Goal: Task Accomplishment & Management: Complete application form

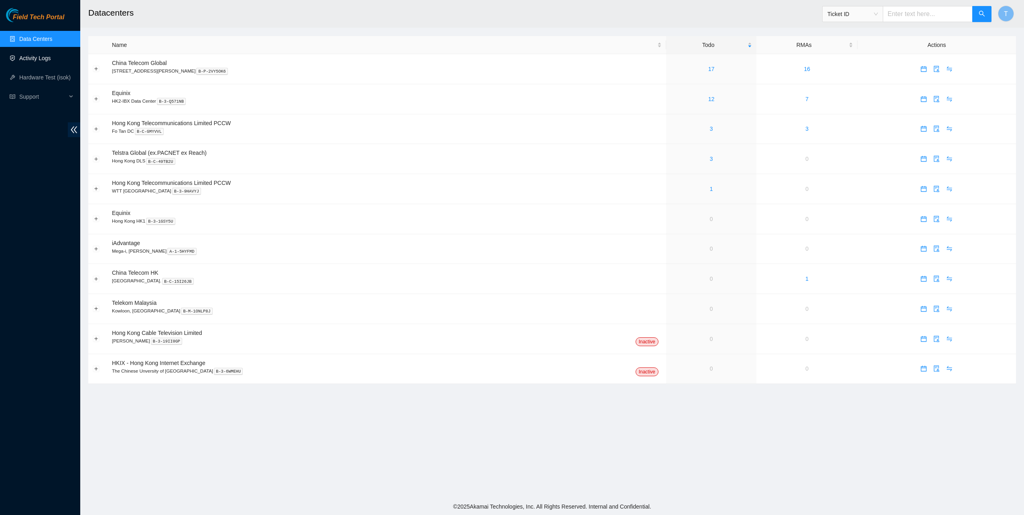
click at [33, 56] on link "Activity Logs" at bounding box center [35, 58] width 32 height 6
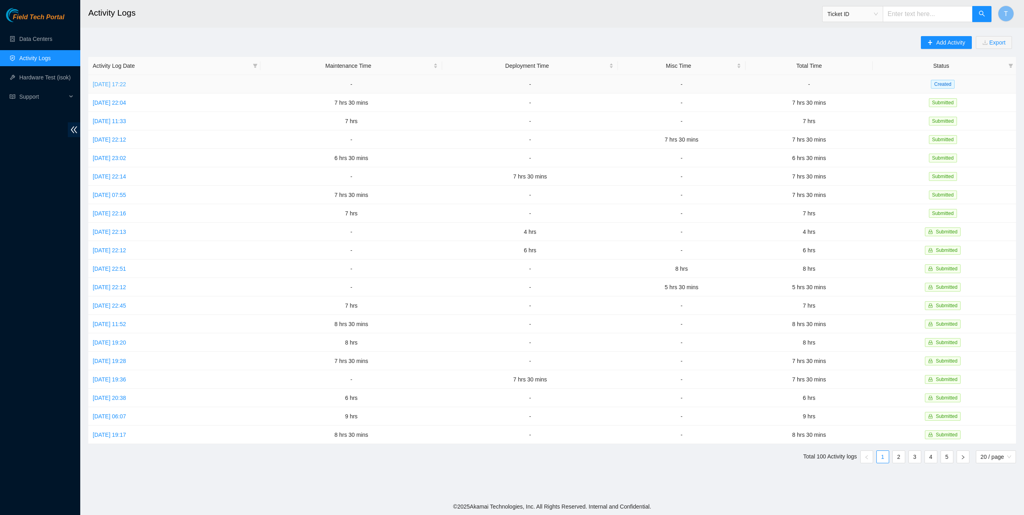
click at [117, 85] on link "[DATE] 17:22" at bounding box center [109, 84] width 33 height 6
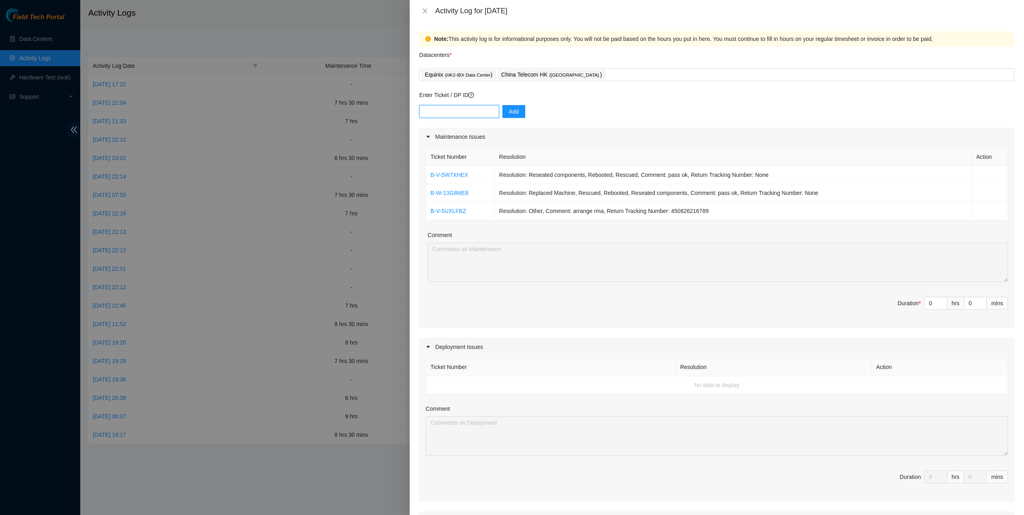
click at [461, 111] on input "text" at bounding box center [459, 111] width 80 height 13
paste input "B-V-5SU46ET"
type input "B-V-5SU46ET"
click at [509, 110] on span "Add" at bounding box center [514, 111] width 10 height 9
click at [433, 116] on input "text" at bounding box center [459, 111] width 80 height 13
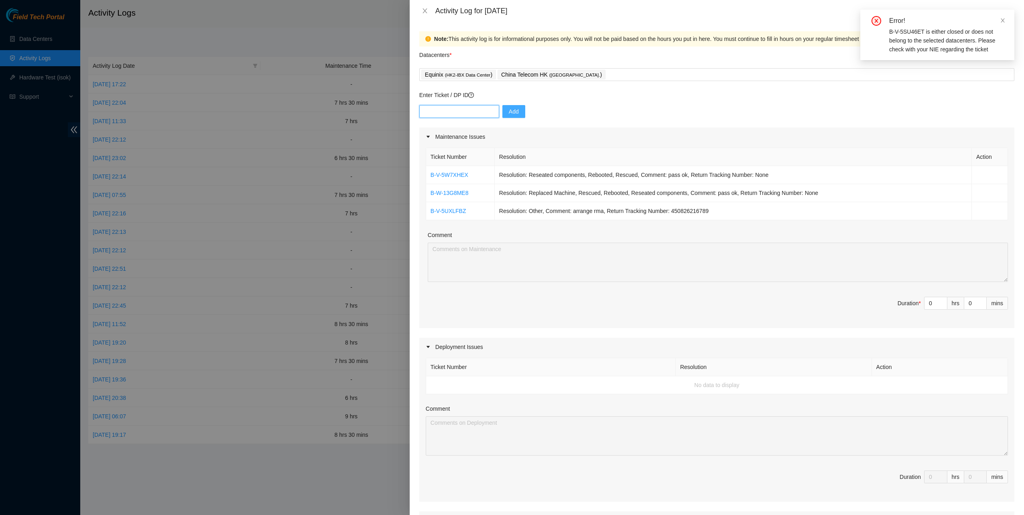
paste input "B-V-5SU46ET"
drag, startPoint x: 423, startPoint y: 113, endPoint x: 431, endPoint y: 117, distance: 8.8
click at [423, 113] on input "B-V-5SU46ET" at bounding box center [459, 111] width 80 height 13
click at [608, 80] on div "Equinix ( HK2-IBX Data Center ) China Telecom HK ( [GEOGRAPHIC_DATA] )" at bounding box center [716, 74] width 591 height 11
type input "B-V-5SU46ET"
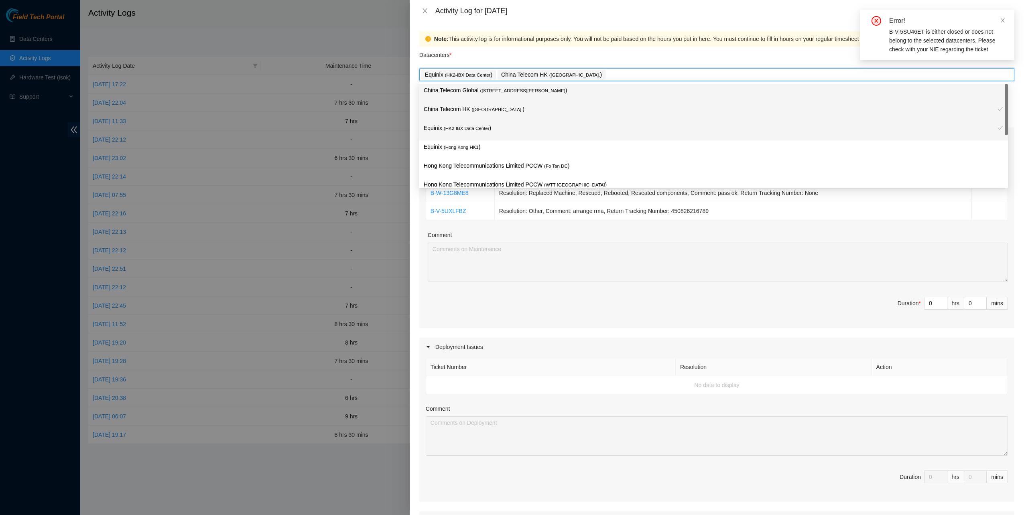
click at [505, 98] on div "China Telecom Global ( [STREET_ADDRESS][PERSON_NAME] )" at bounding box center [713, 93] width 579 height 15
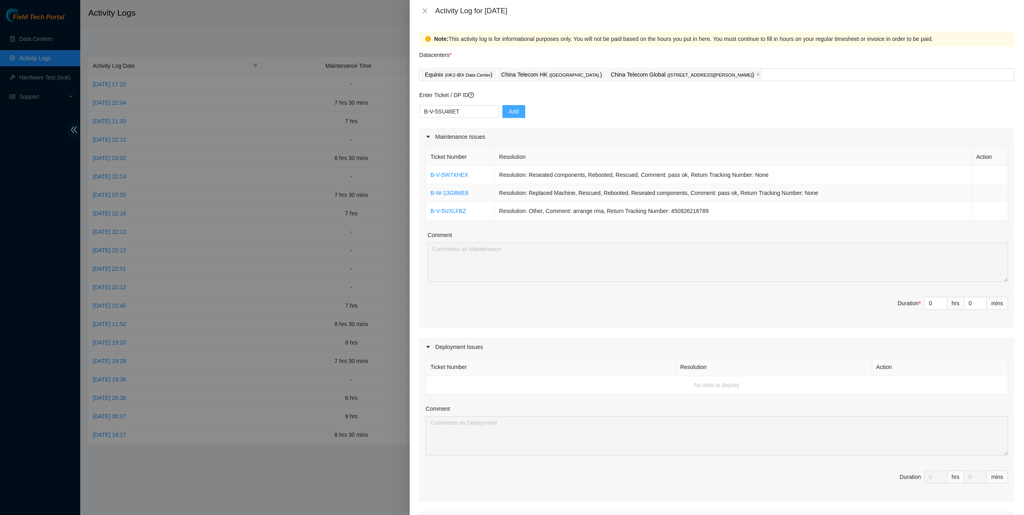
click at [635, 194] on td "Resolution: Replaced Machine, Rescued, Rebooted, Reseated components, Comment: …" at bounding box center [733, 193] width 477 height 18
click at [468, 108] on input "B-V-5SU46ET" at bounding box center [459, 111] width 80 height 13
click at [502, 110] on button "Add" at bounding box center [513, 111] width 23 height 13
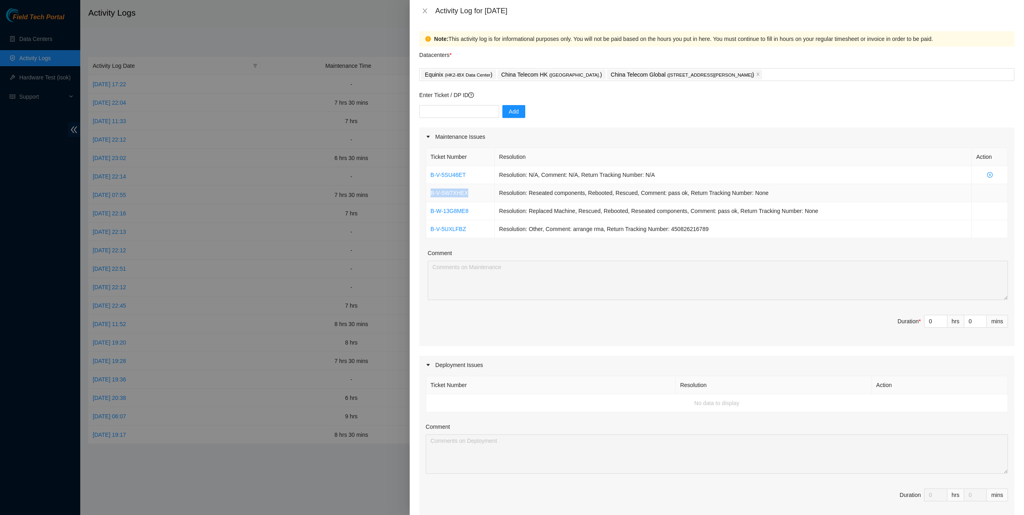
drag, startPoint x: 474, startPoint y: 193, endPoint x: 427, endPoint y: 196, distance: 47.0
click at [427, 196] on td "B-V-5W7XHEX" at bounding box center [460, 193] width 69 height 18
copy link "B-V-5W7XHEX"
drag, startPoint x: 469, startPoint y: 223, endPoint x: 428, endPoint y: 226, distance: 41.0
click at [428, 226] on td "B-V-5UXLFBZ" at bounding box center [460, 229] width 69 height 18
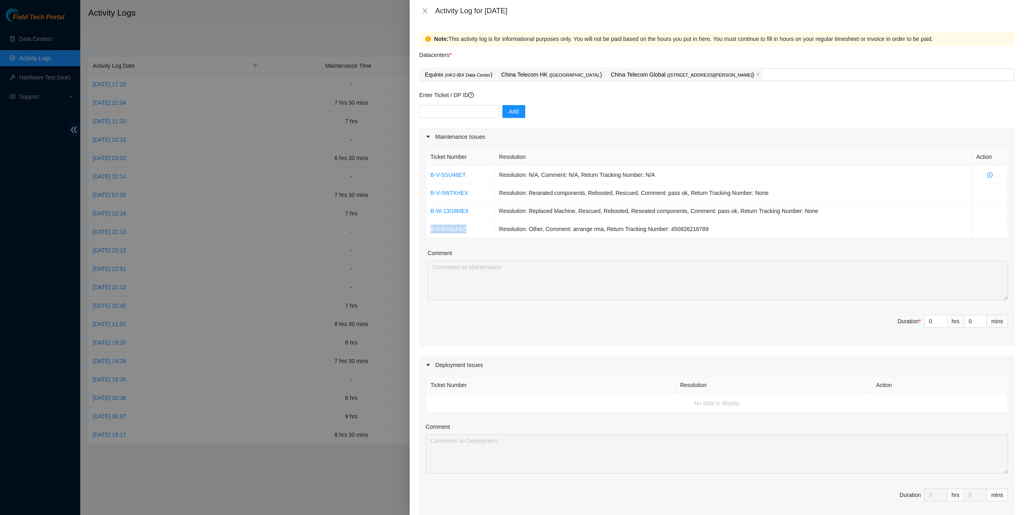
copy link "B-V-5UXLFBZ"
click at [466, 105] on div "Enter Ticket / DP ID Add" at bounding box center [716, 109] width 595 height 37
click at [468, 112] on input "text" at bounding box center [459, 111] width 80 height 13
paste input "B-V-5WLL481"
type input "B-V-5WLL481"
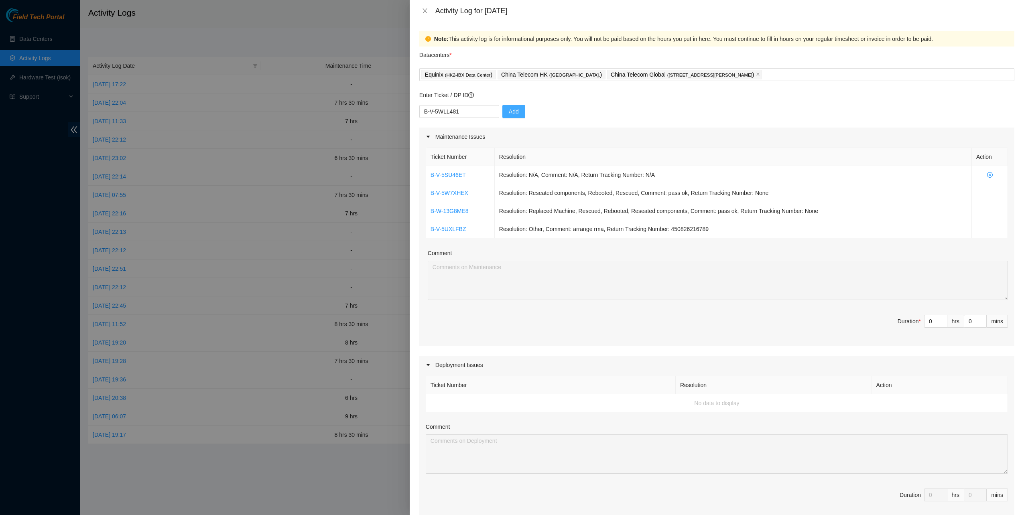
click at [509, 110] on span "Add" at bounding box center [514, 111] width 10 height 9
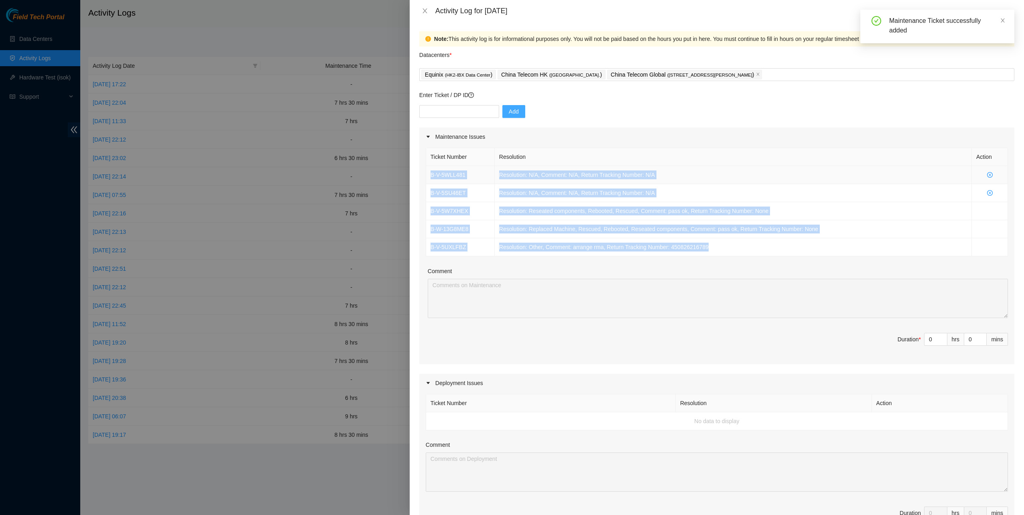
drag, startPoint x: 714, startPoint y: 250, endPoint x: 429, endPoint y: 173, distance: 294.4
click at [427, 173] on tbody "B-V-5WLL481 Resolution: N/A, Comment: N/A, Return Tracking Number: N/A B-V-5SU4…" at bounding box center [717, 211] width 582 height 90
copy tbody "B-V-5WLL481 Resolution: N/A, Comment: N/A, Return Tracking Number: N/A B-V-5SU4…"
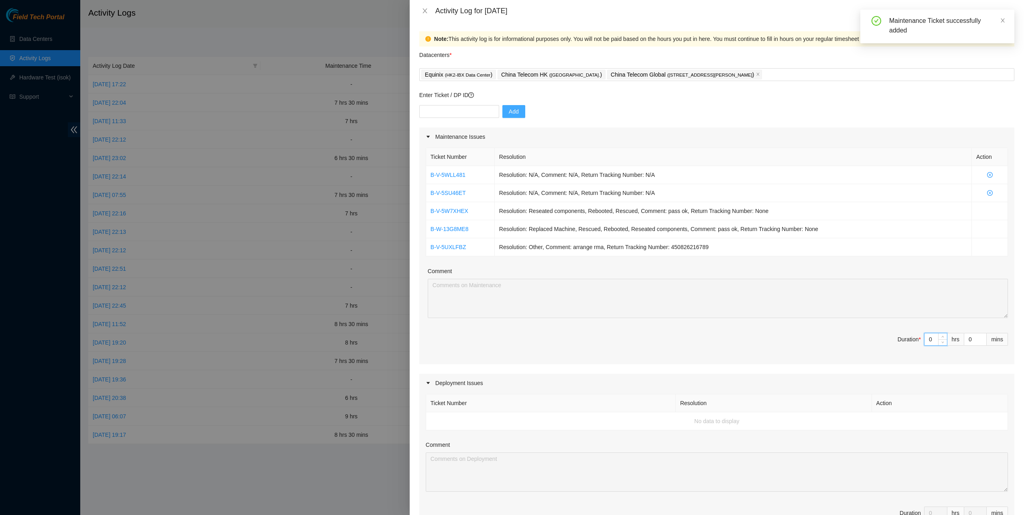
drag, startPoint x: 931, startPoint y: 340, endPoint x: 907, endPoint y: 337, distance: 24.7
click at [907, 337] on span "Duration * 0 hrs 0 mins" at bounding box center [717, 344] width 582 height 22
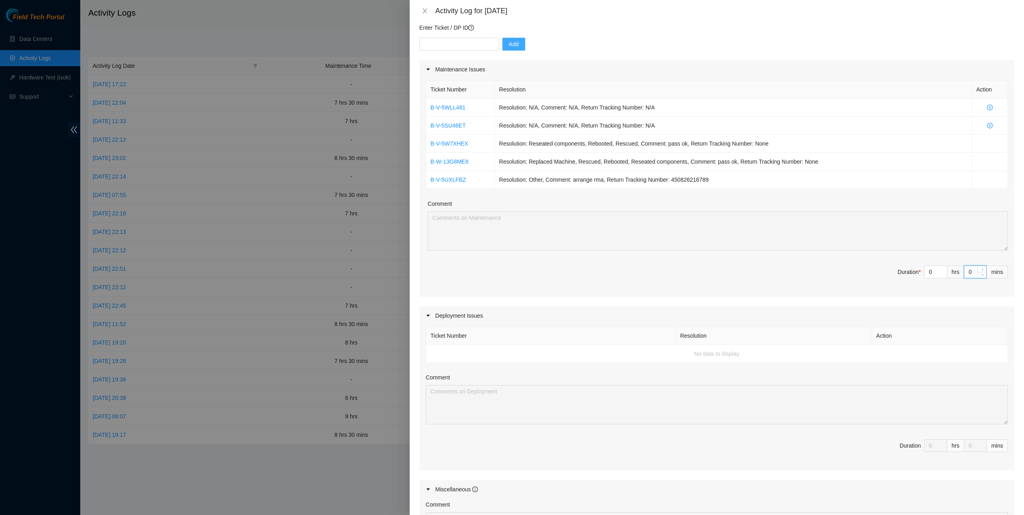
scroll to position [29, 0]
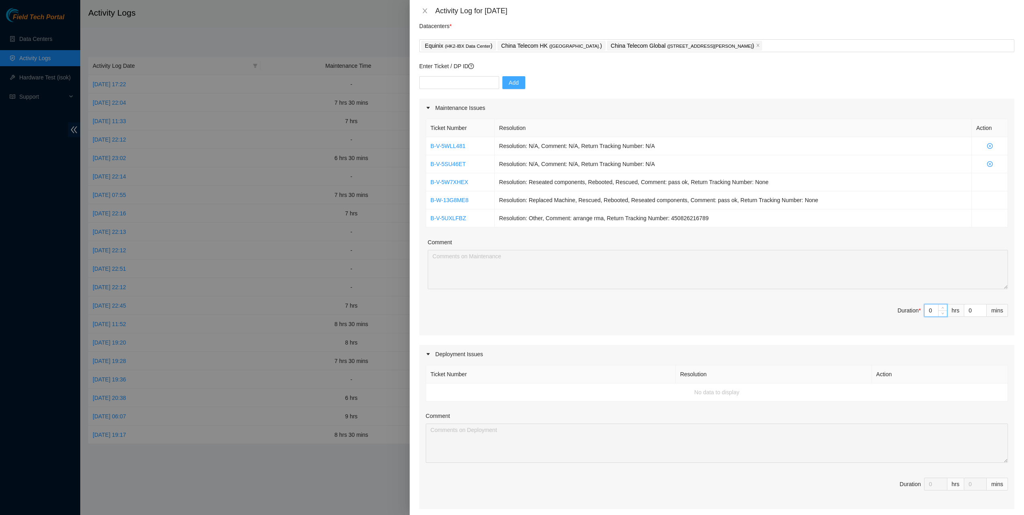
click at [929, 307] on input "0" at bounding box center [936, 311] width 22 height 12
drag, startPoint x: 926, startPoint y: 309, endPoint x: 904, endPoint y: 307, distance: 22.1
click at [904, 307] on span "Duration * 0 hrs 0 mins" at bounding box center [717, 315] width 582 height 22
drag, startPoint x: 927, startPoint y: 307, endPoint x: 894, endPoint y: 327, distance: 38.7
click at [894, 327] on div "Ticket Number Resolution Action B-V-5WLL481 Resolution: N/A, Comment: N/A, Retu…" at bounding box center [716, 226] width 595 height 218
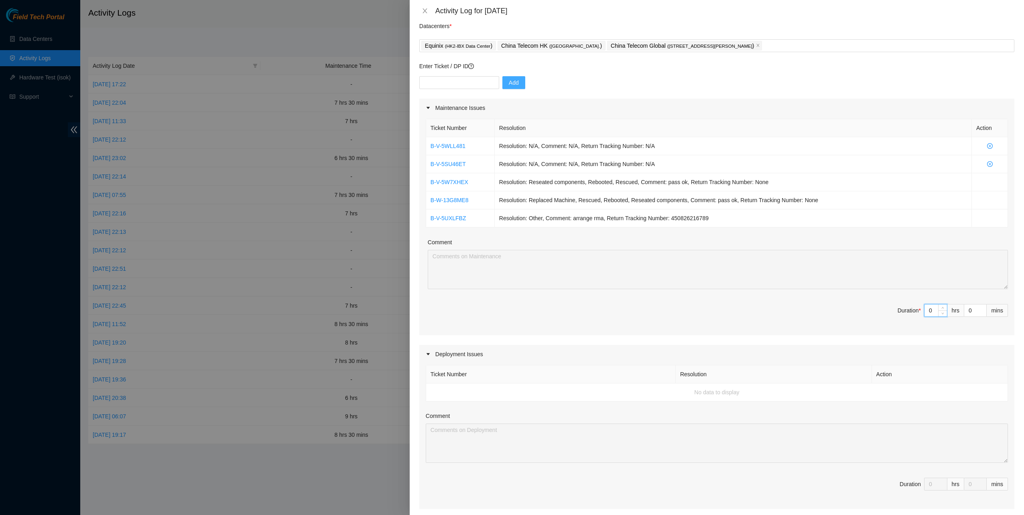
type input "7"
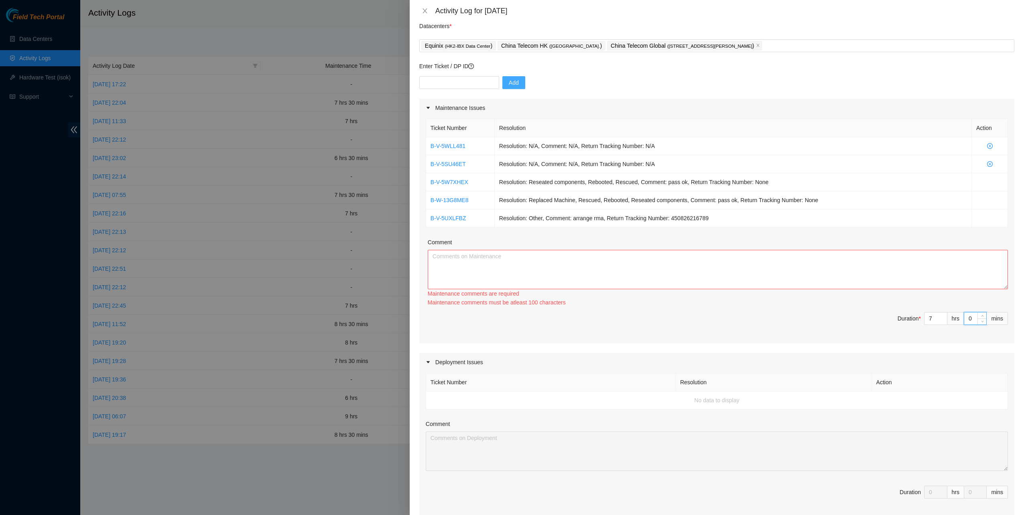
type input "3"
type input "30"
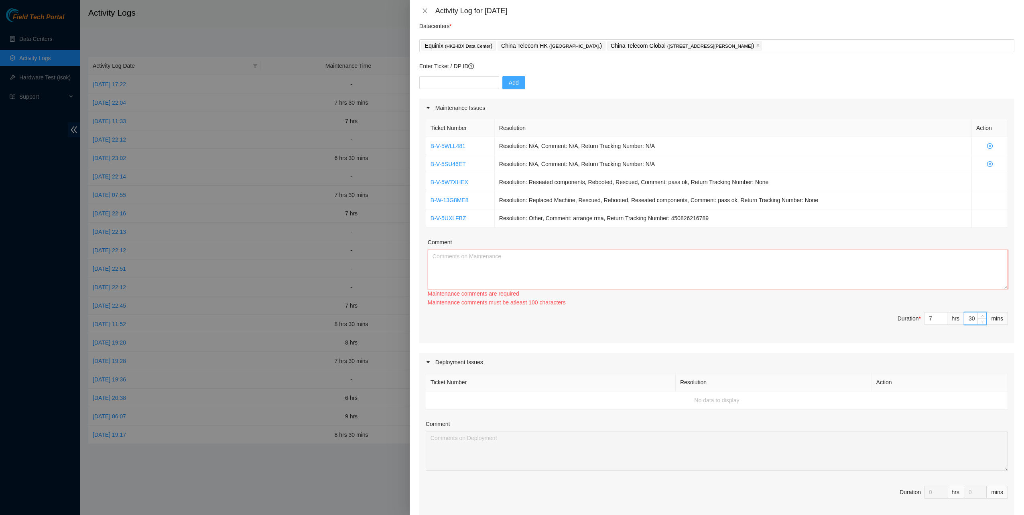
click at [731, 274] on textarea "Comment" at bounding box center [718, 269] width 580 height 39
paste textarea "B-V-5WLL481 Resolution: N/A, Comment: N/A, Return Tracking Number: N/A B-V-5SU4…"
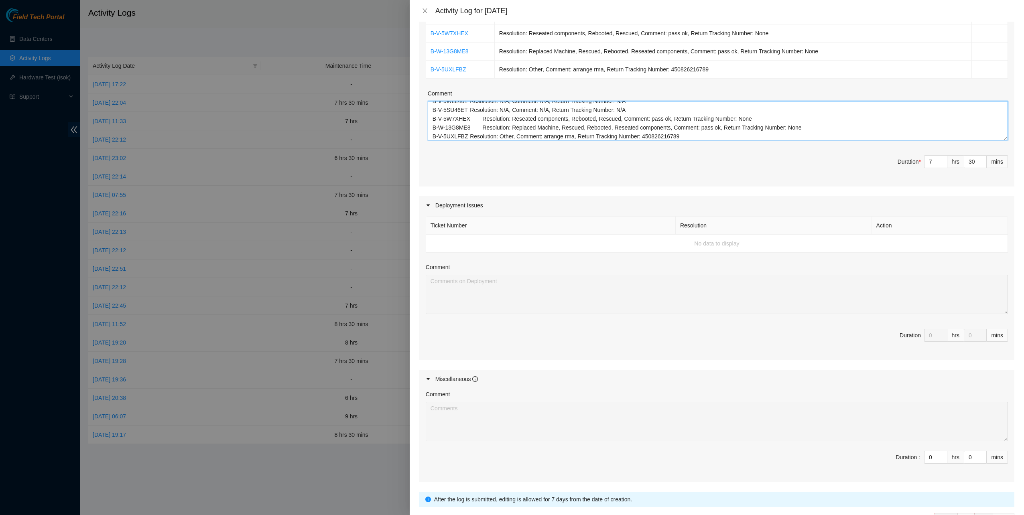
scroll to position [230, 0]
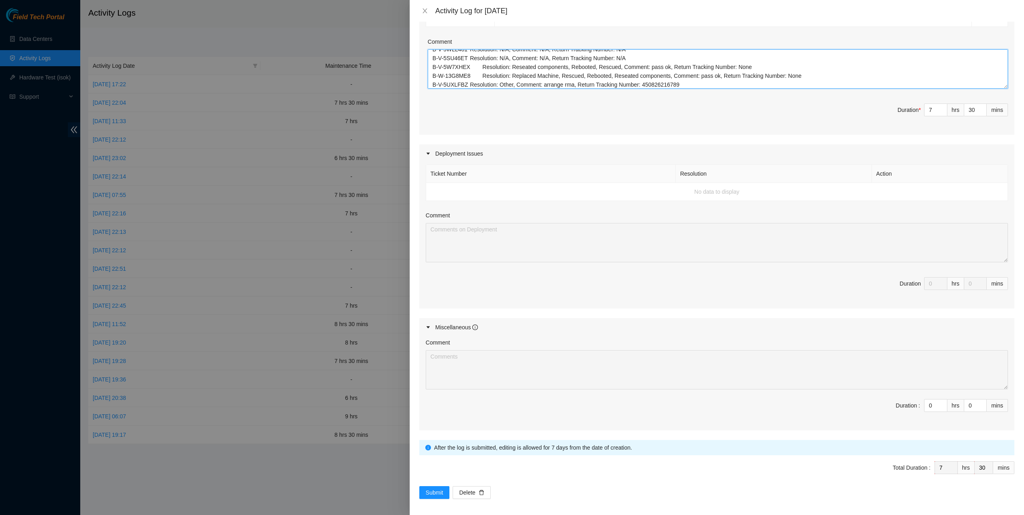
type textarea "B-V-5WLL481 Resolution: N/A, Comment: N/A, Return Tracking Number: N/A B-V-5SU4…"
drag, startPoint x: 466, startPoint y: 82, endPoint x: 433, endPoint y: 80, distance: 33.0
click at [433, 80] on textarea "B-V-5WLL481 Resolution: N/A, Comment: N/A, Return Tracking Number: N/A B-V-5SU4…" at bounding box center [718, 68] width 580 height 39
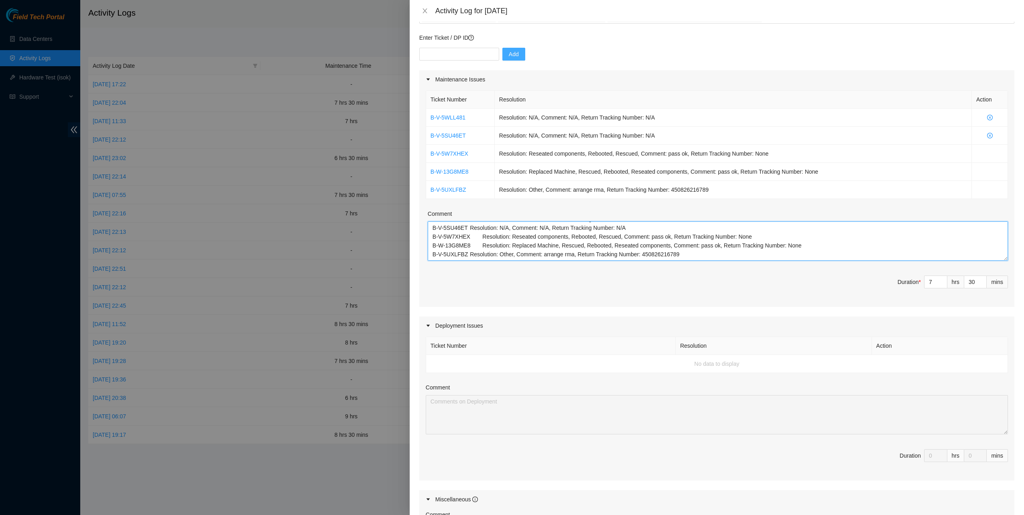
scroll to position [29, 0]
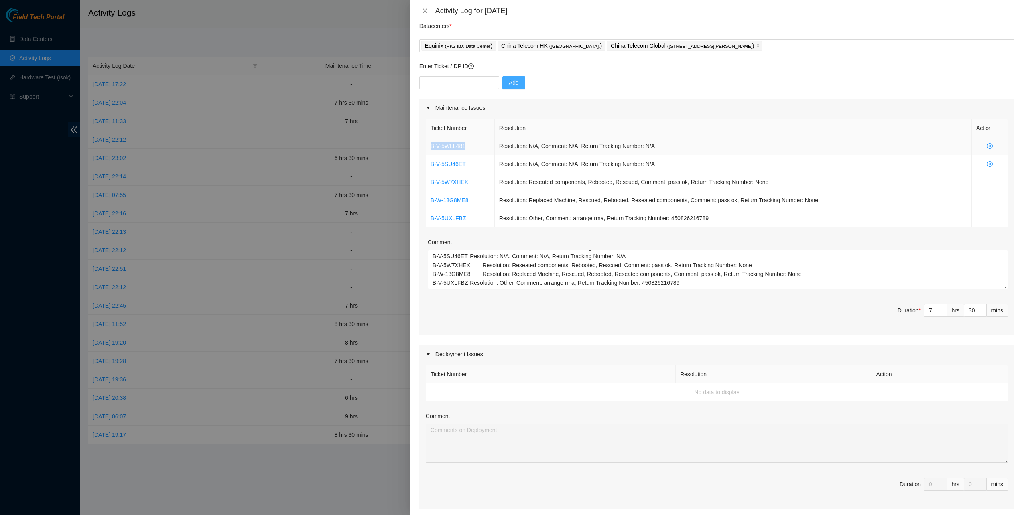
drag, startPoint x: 467, startPoint y: 148, endPoint x: 429, endPoint y: 144, distance: 38.7
click at [429, 144] on td "B-V-5WLL481" at bounding box center [460, 146] width 69 height 18
copy link "B-V-5WLL481"
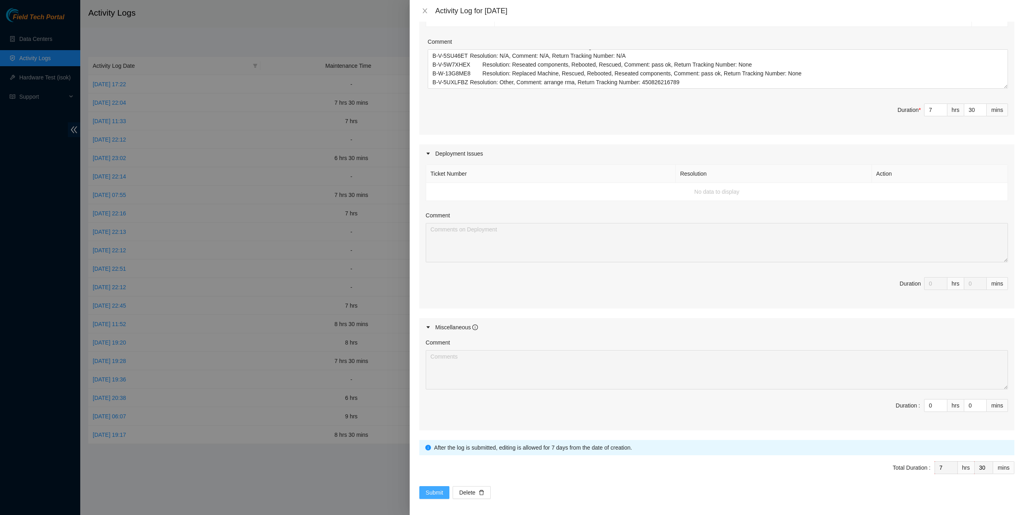
click at [441, 488] on span "Submit" at bounding box center [435, 492] width 18 height 9
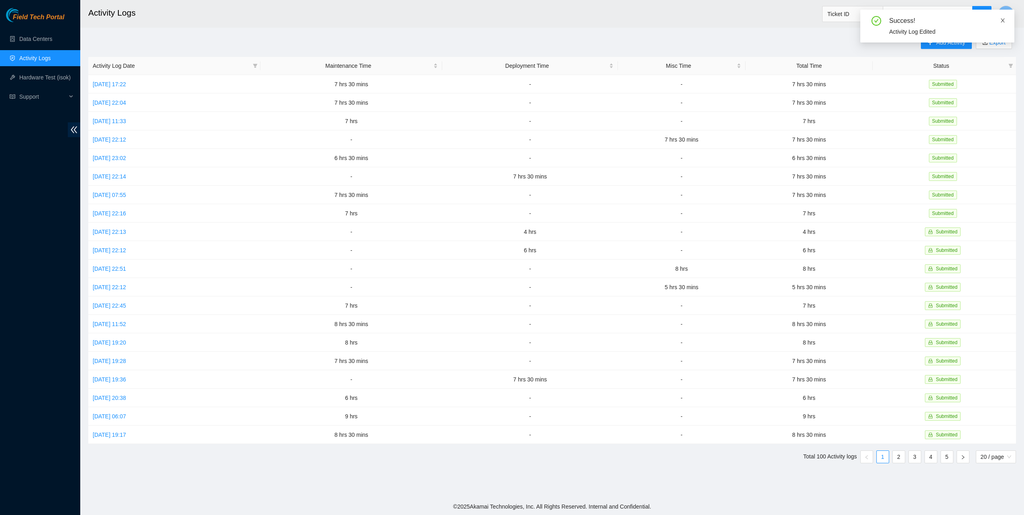
click at [1002, 21] on icon "close" at bounding box center [1003, 21] width 6 height 6
